Goal: Task Accomplishment & Management: Manage account settings

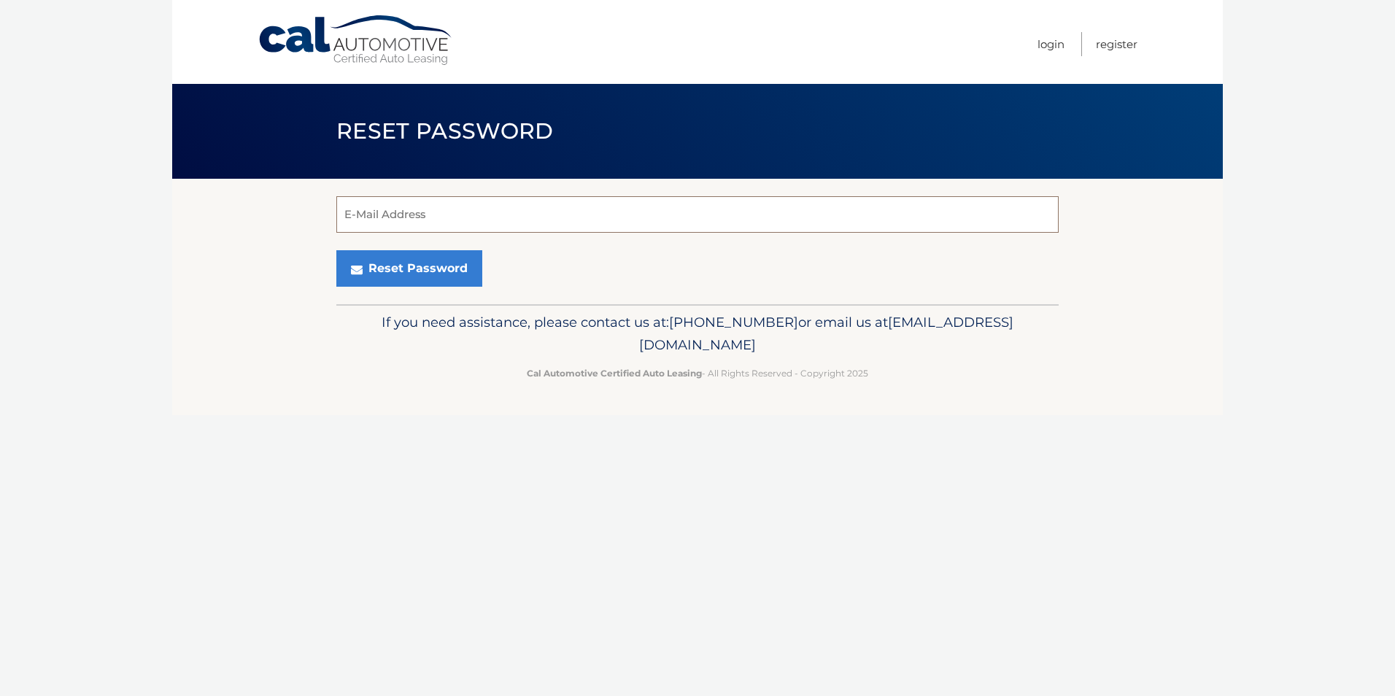
click at [411, 214] on input "E-Mail Address" at bounding box center [697, 214] width 722 height 36
type input "rachel.heller8@gmail.com"
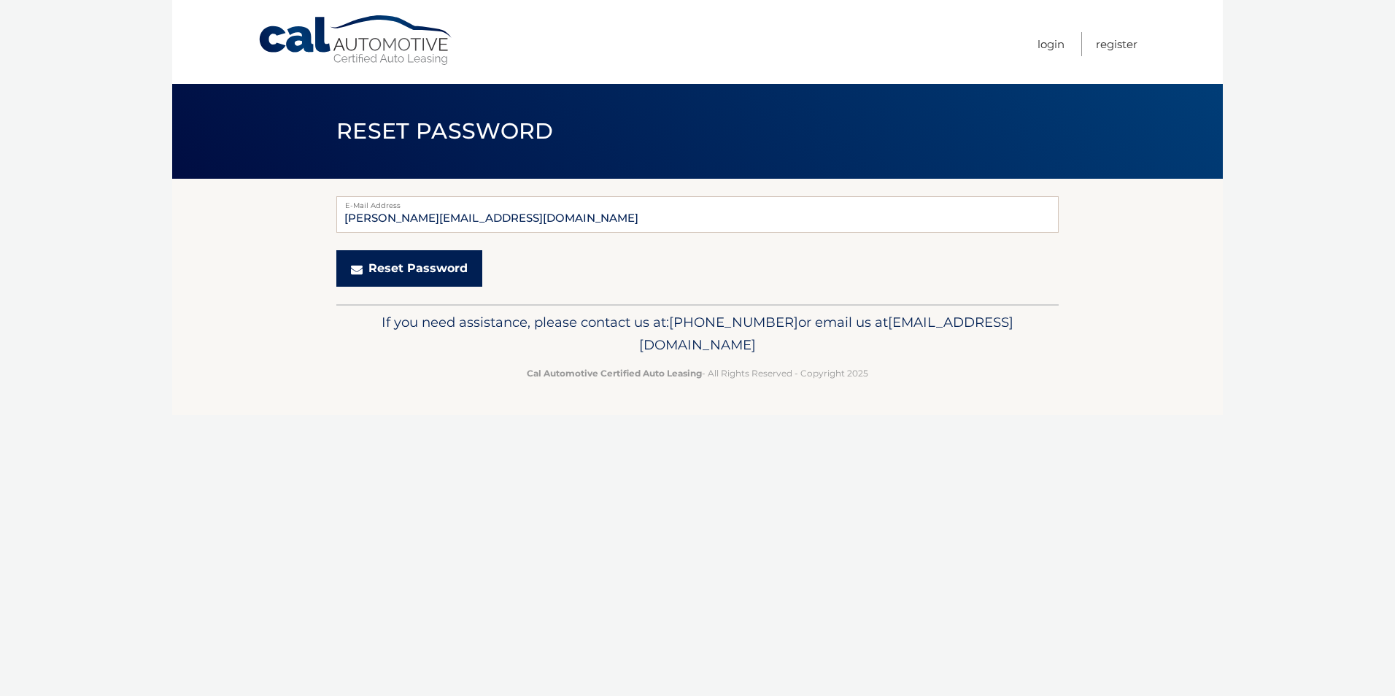
click at [374, 272] on button "Reset Password" at bounding box center [409, 268] width 146 height 36
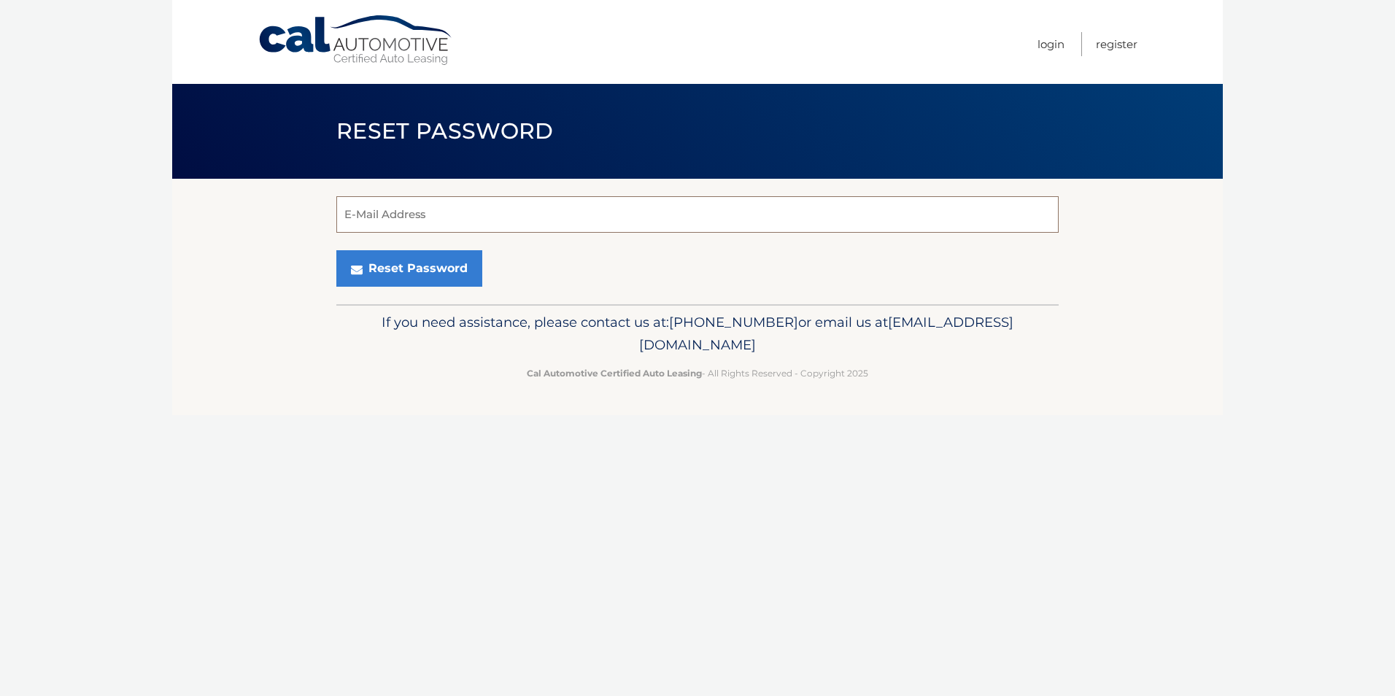
click at [468, 215] on input "E-Mail Address" at bounding box center [697, 214] width 722 height 36
type input "heller.alexb@gmail.com"
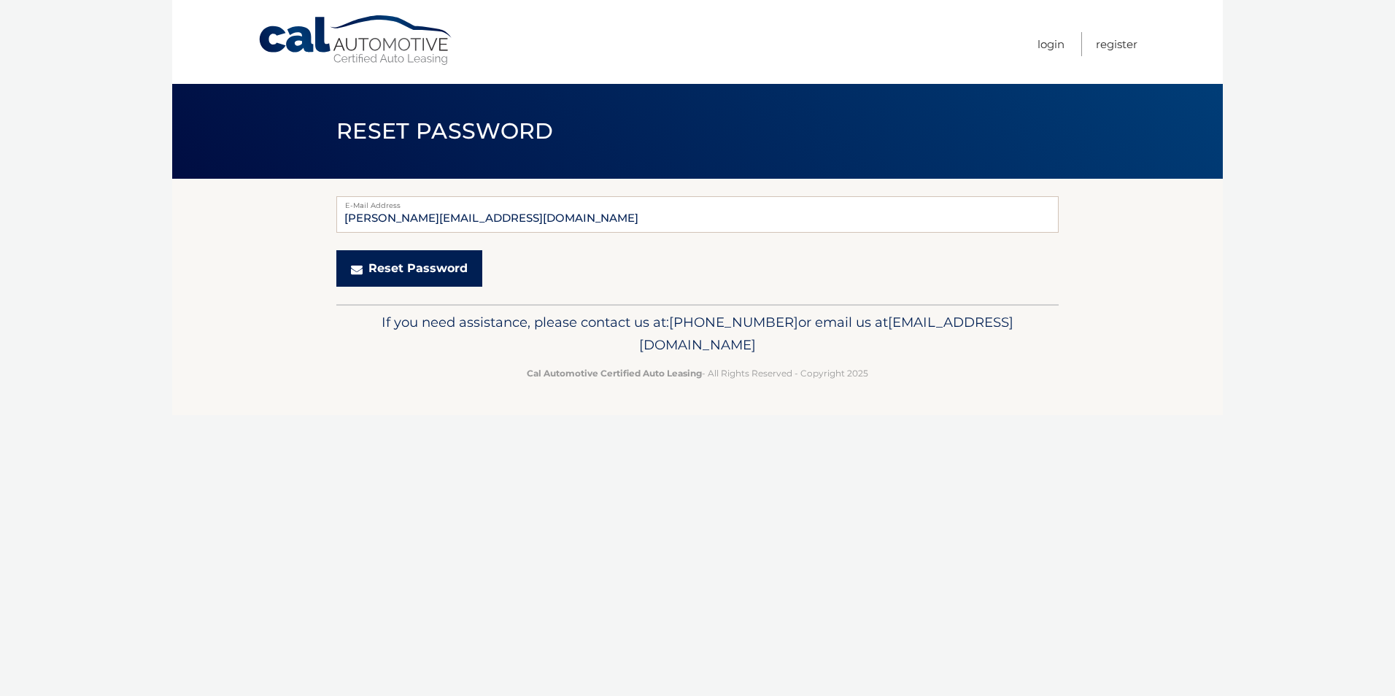
click at [411, 273] on button "Reset Password" at bounding box center [409, 268] width 146 height 36
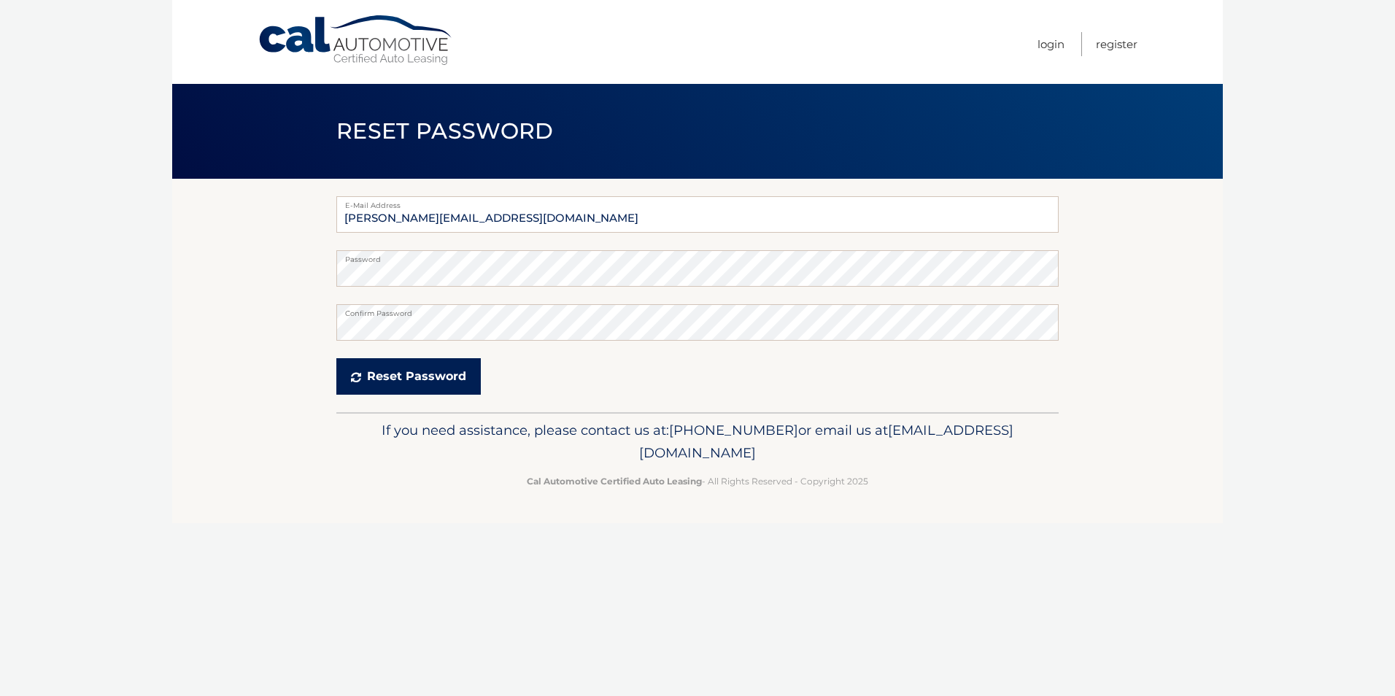
click at [430, 379] on button "Reset Password" at bounding box center [408, 376] width 144 height 36
